Goal: Information Seeking & Learning: Learn about a topic

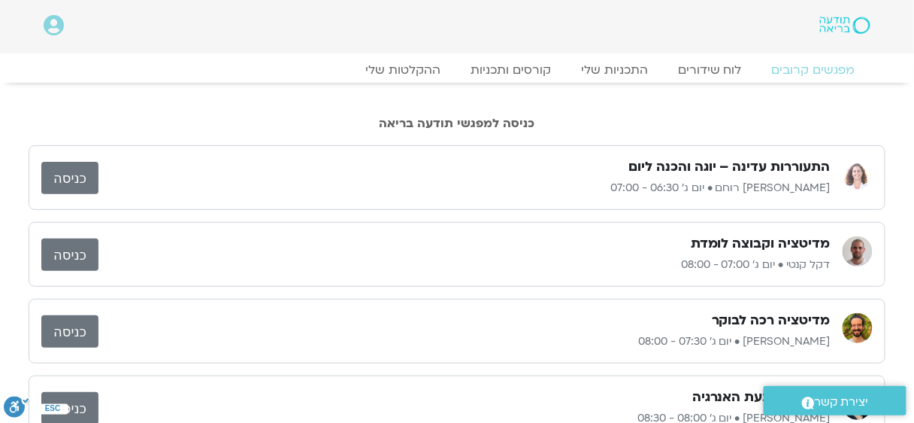
click at [41, 98] on div at bounding box center [457, 95] width 857 height 11
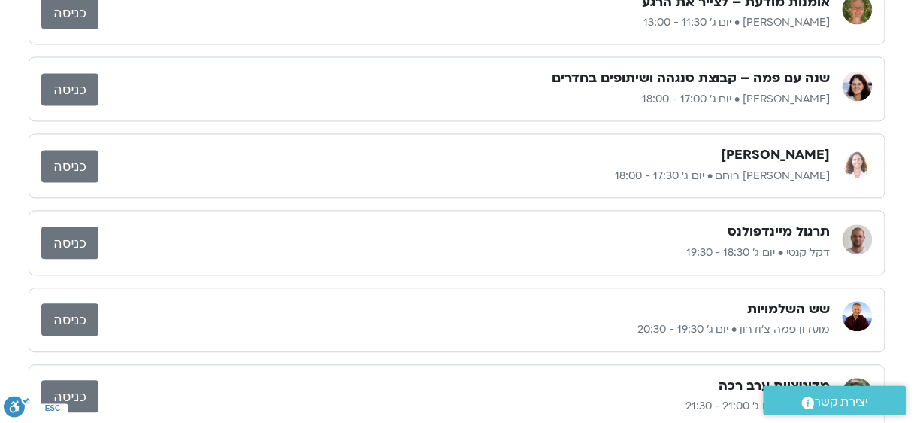
scroll to position [601, 0]
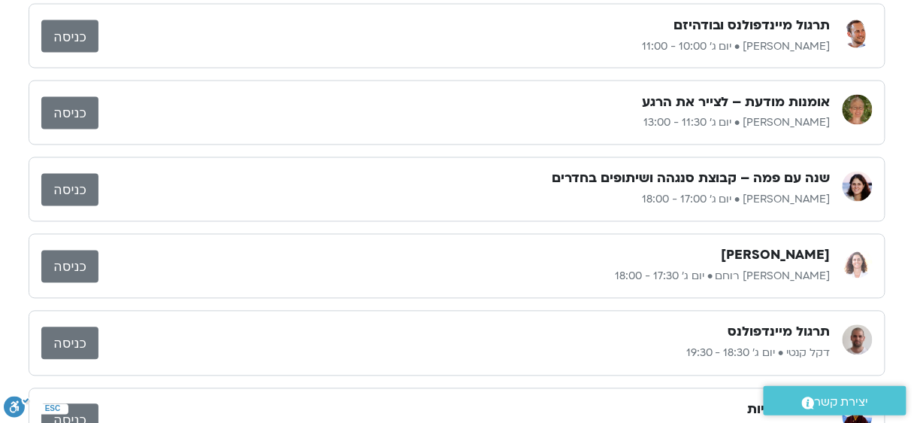
click at [86, 192] on link "כניסה" at bounding box center [69, 190] width 57 height 32
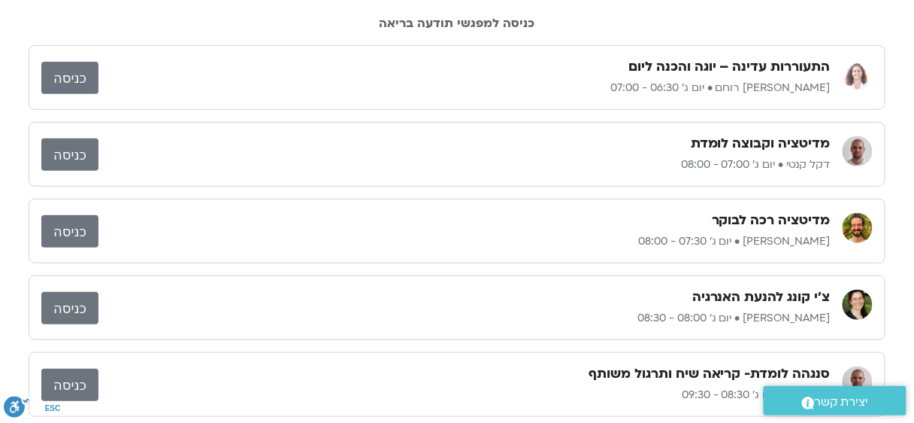
scroll to position [0, 0]
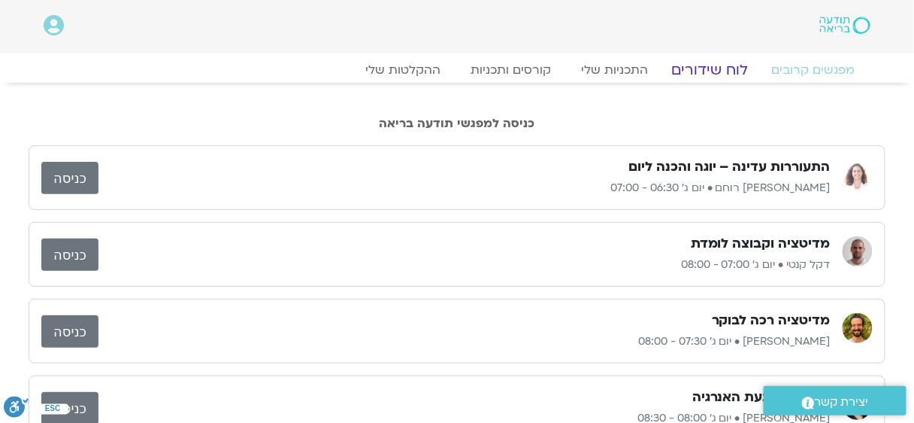
click at [719, 70] on link "לוח שידורים" at bounding box center [710, 70] width 113 height 18
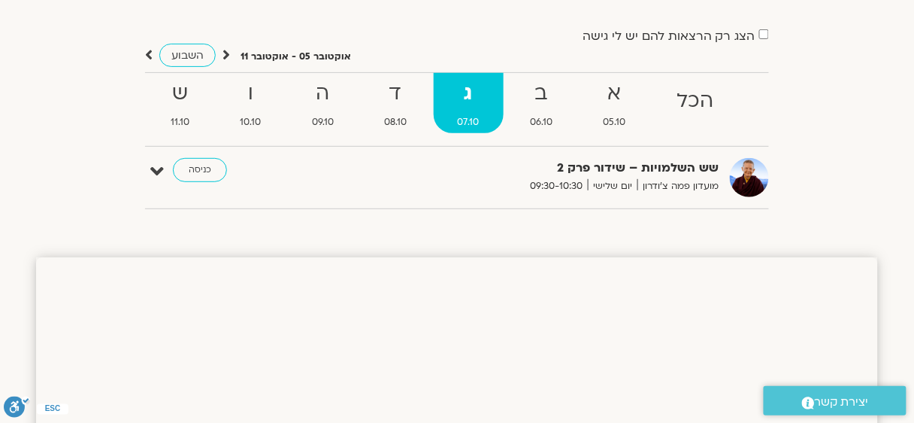
scroll to position [10, 0]
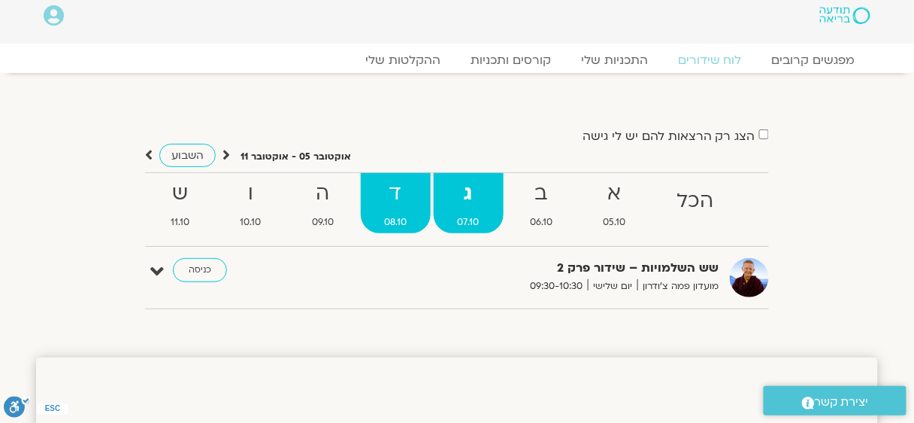
click at [396, 196] on strong "ד" at bounding box center [396, 194] width 71 height 34
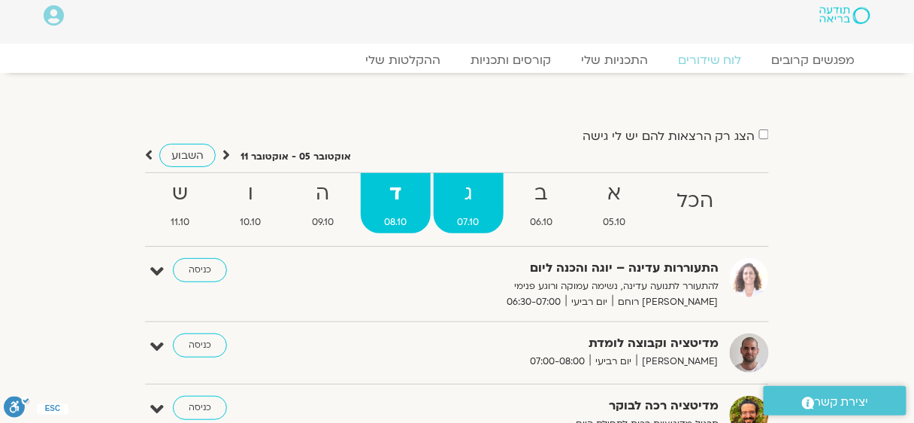
click at [467, 195] on strong "ג" at bounding box center [469, 194] width 70 height 34
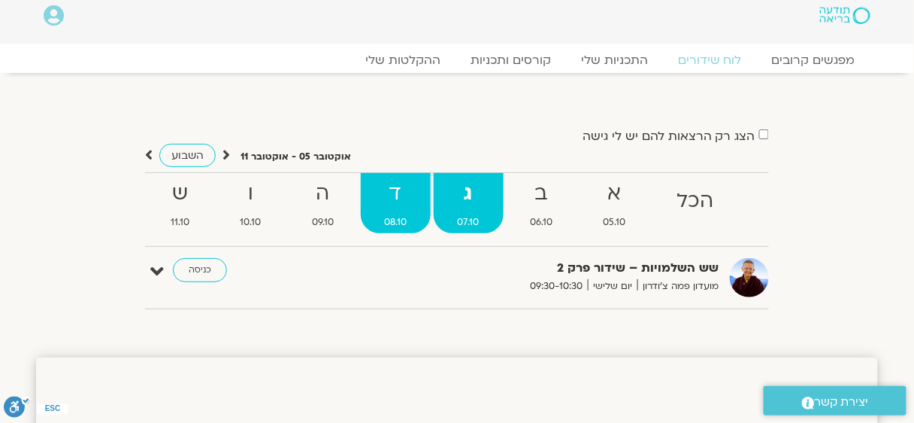
click at [415, 195] on strong "ד" at bounding box center [396, 194] width 71 height 34
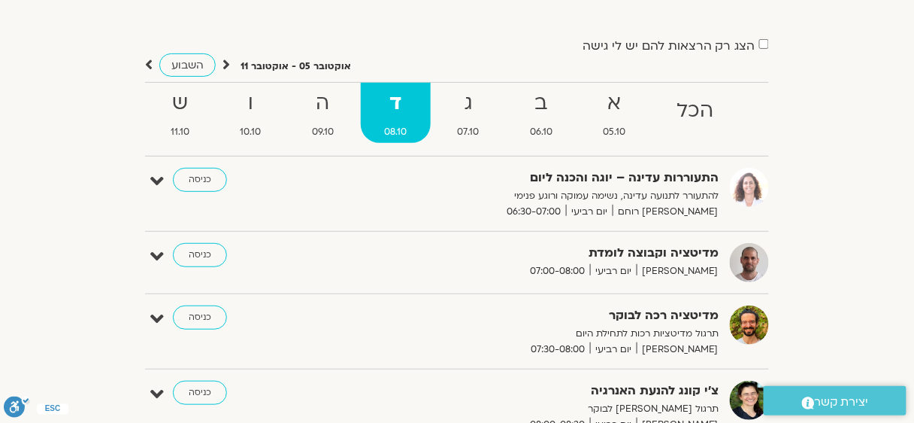
scroll to position [0, 0]
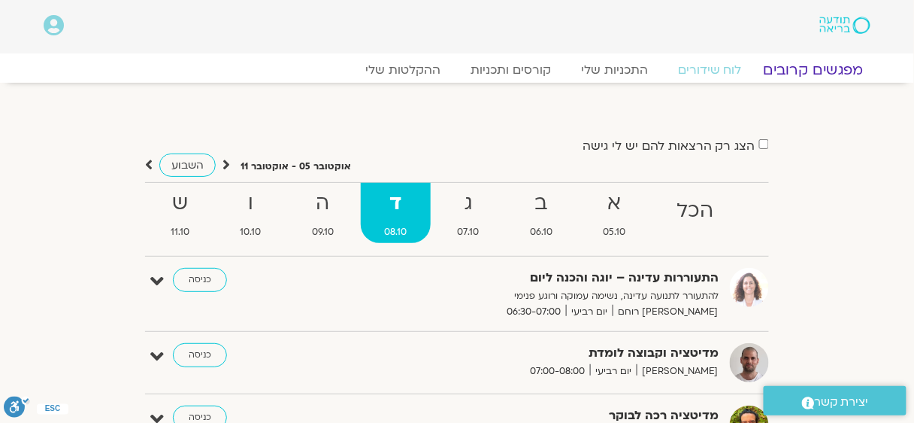
click at [817, 71] on link "מפגשים קרובים" at bounding box center [814, 70] width 136 height 18
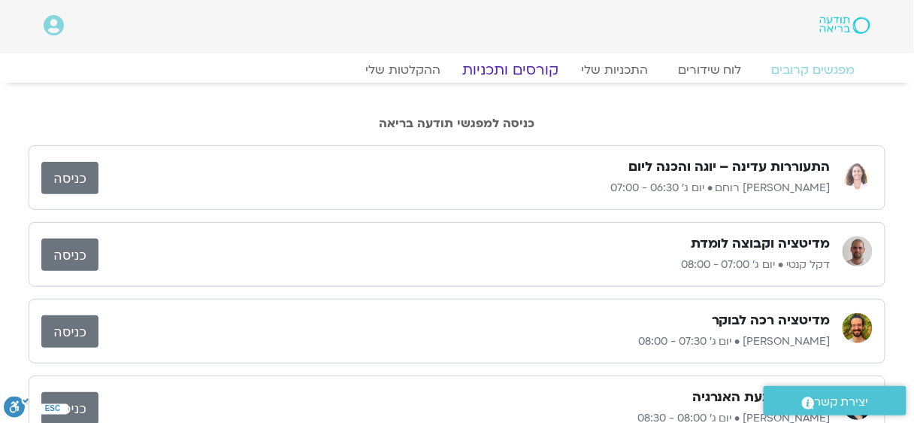
click at [543, 68] on link "קורסים ותכניות" at bounding box center [510, 70] width 132 height 18
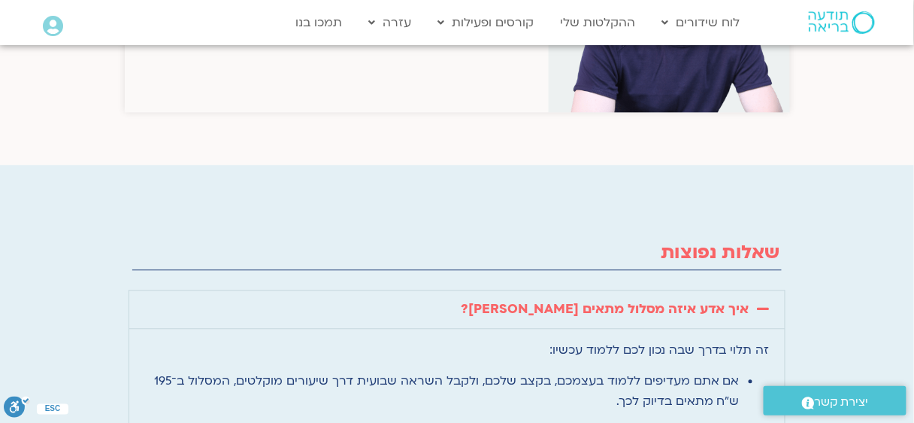
scroll to position [3809, 0]
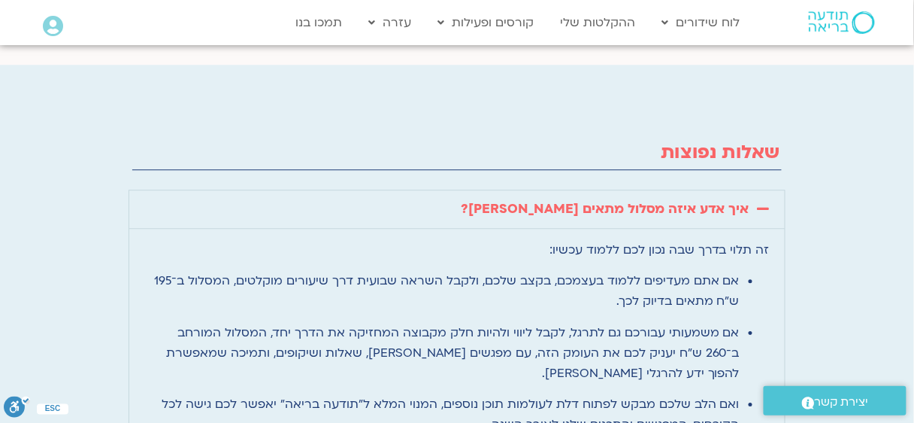
click at [753, 201] on span at bounding box center [760, 208] width 20 height 15
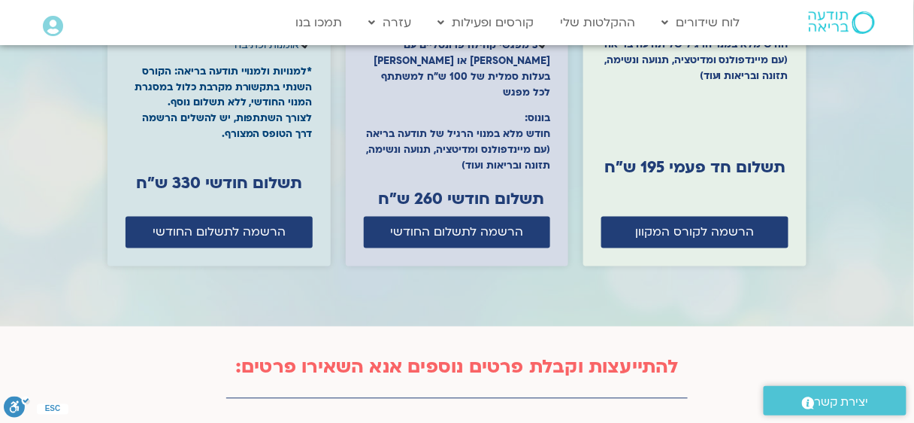
scroll to position [4812, 0]
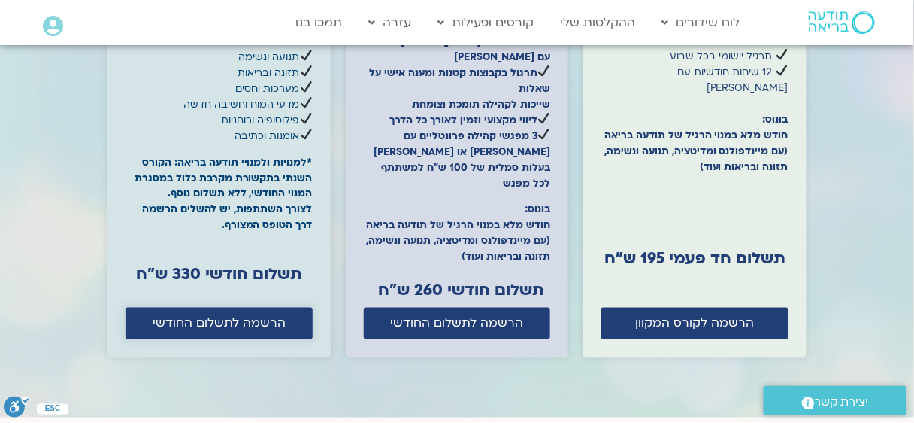
click at [250, 317] on span "הרשמה לתשלום החודשי" at bounding box center [219, 324] width 133 height 14
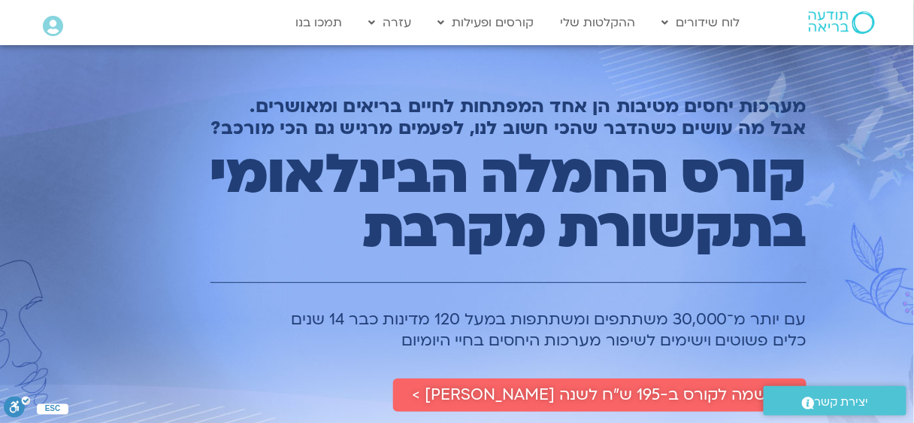
scroll to position [0, 0]
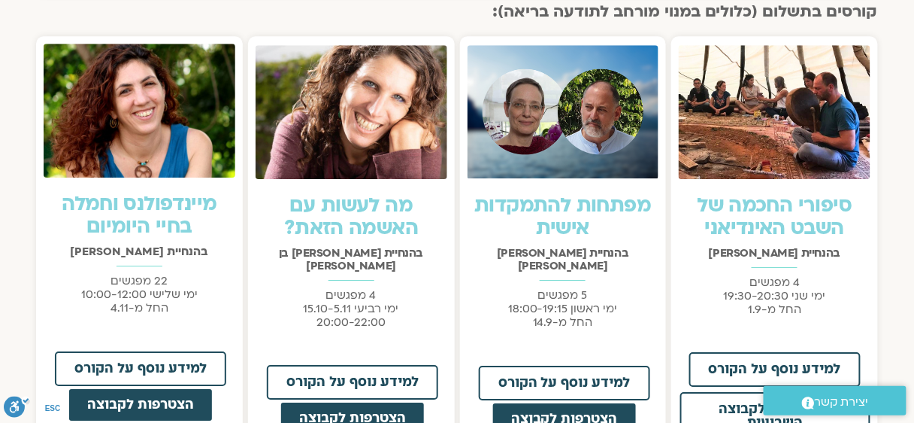
scroll to position [1203, 0]
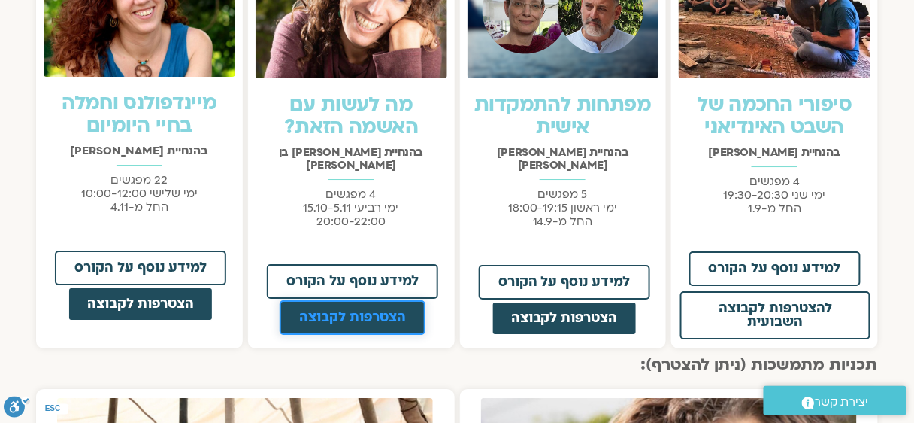
click at [350, 311] on span "הצטרפות לקבוצה" at bounding box center [352, 318] width 107 height 14
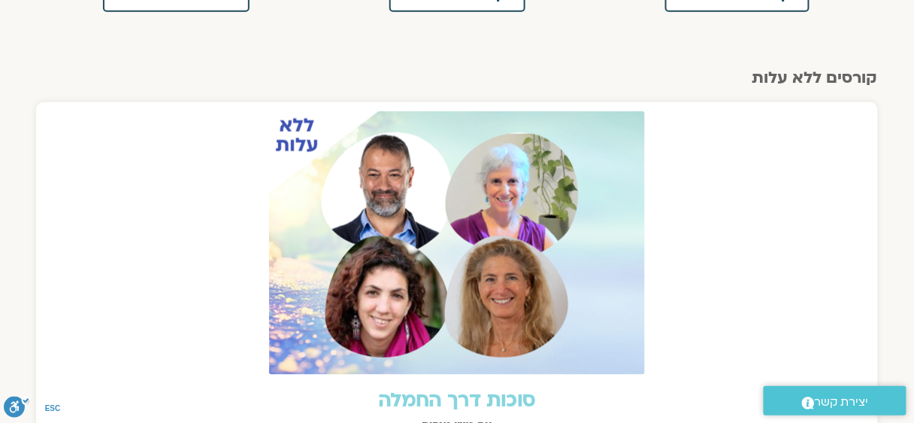
scroll to position [0, 0]
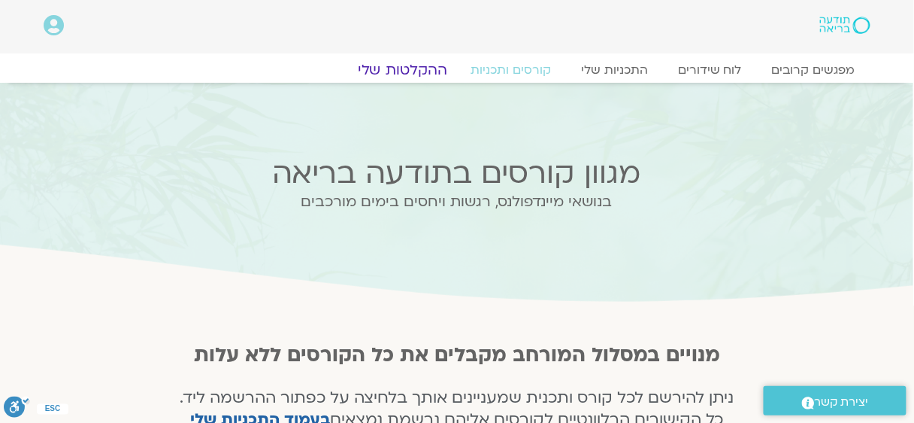
click at [399, 68] on link "ההקלטות שלי" at bounding box center [403, 70] width 126 height 18
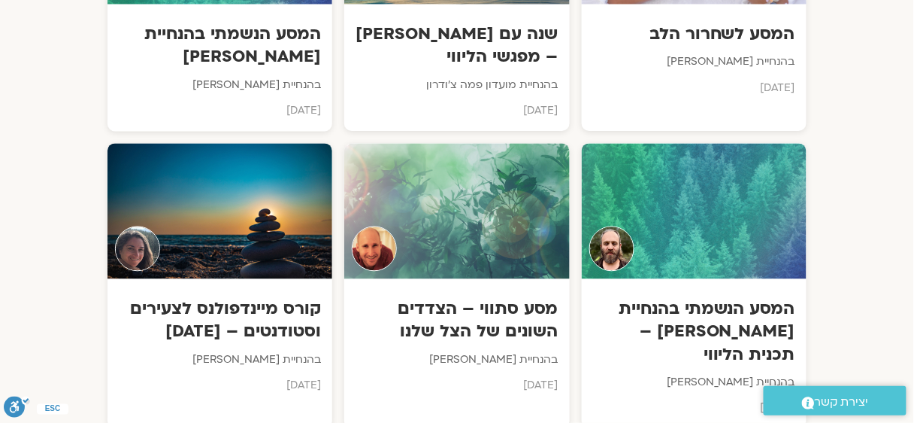
scroll to position [9423, 0]
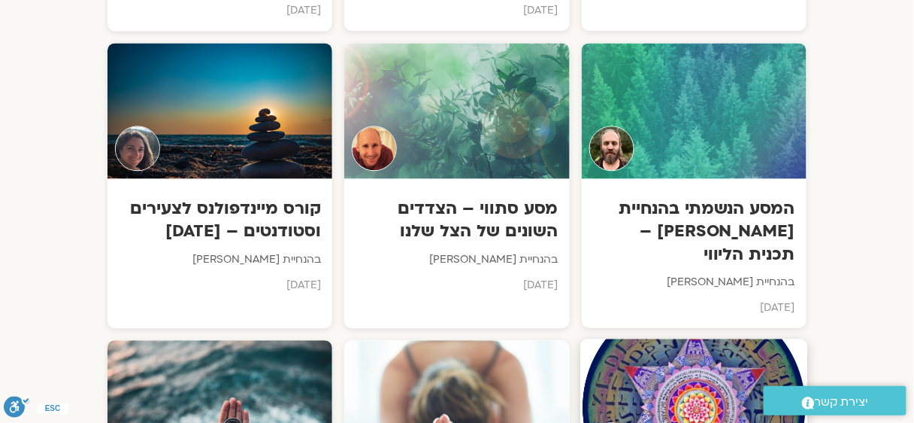
click at [699, 339] on div at bounding box center [693, 407] width 227 height 137
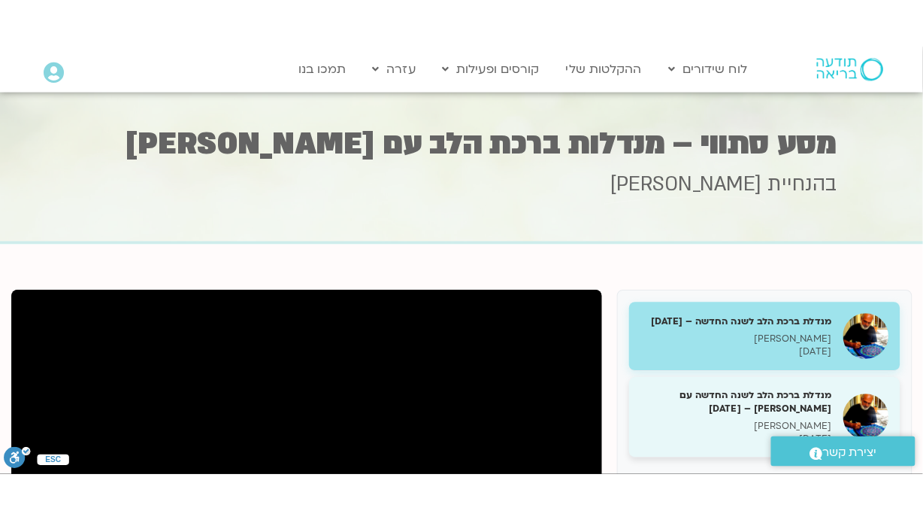
scroll to position [200, 0]
